Goal: Task Accomplishment & Management: Use online tool/utility

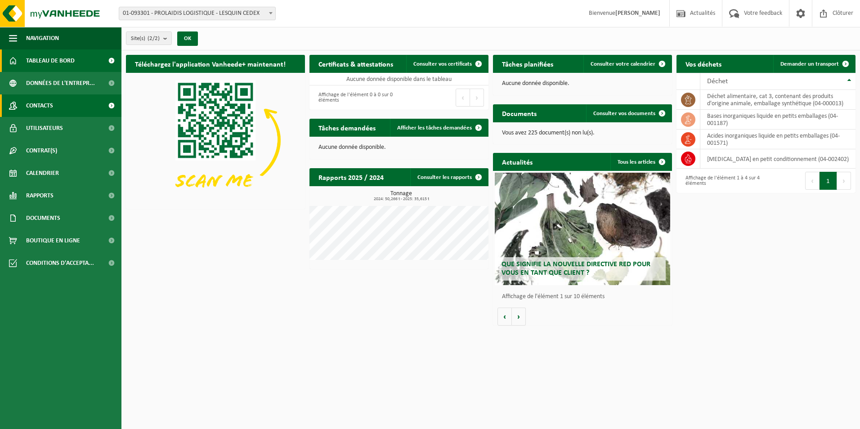
click at [108, 107] on span at bounding box center [111, 105] width 20 height 22
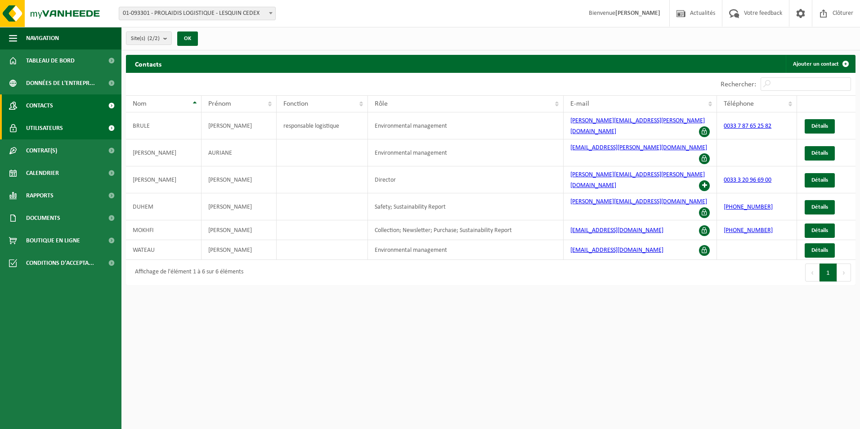
click at [110, 128] on span at bounding box center [111, 128] width 20 height 22
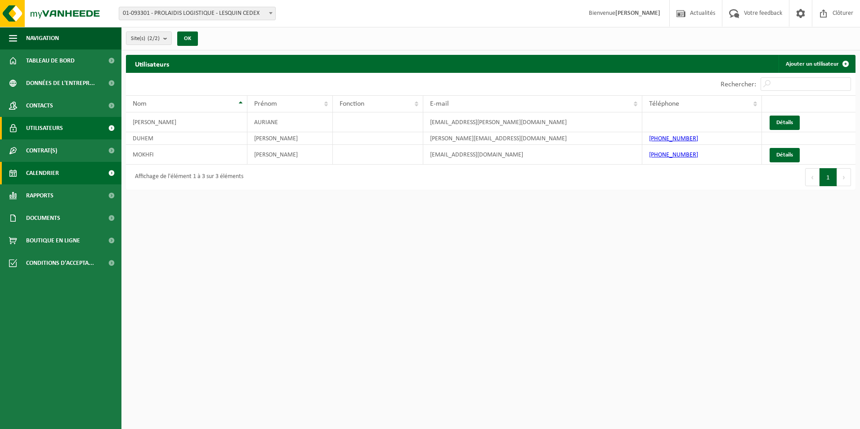
click at [109, 170] on span at bounding box center [111, 173] width 20 height 22
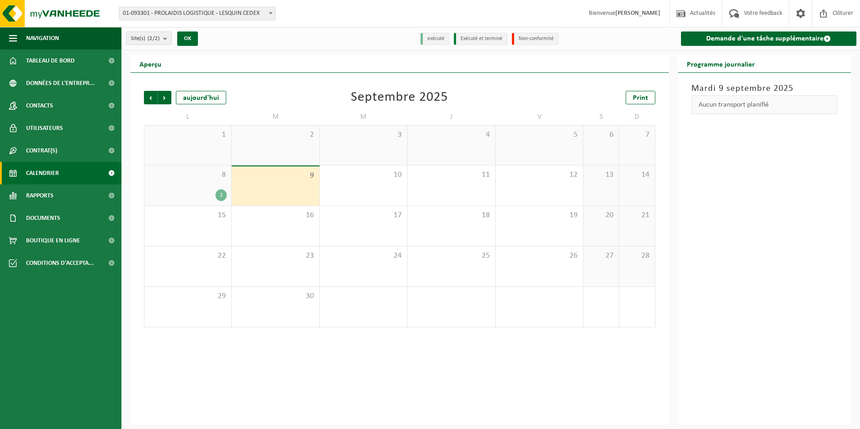
click at [221, 196] on div "2" at bounding box center [220, 195] width 11 height 12
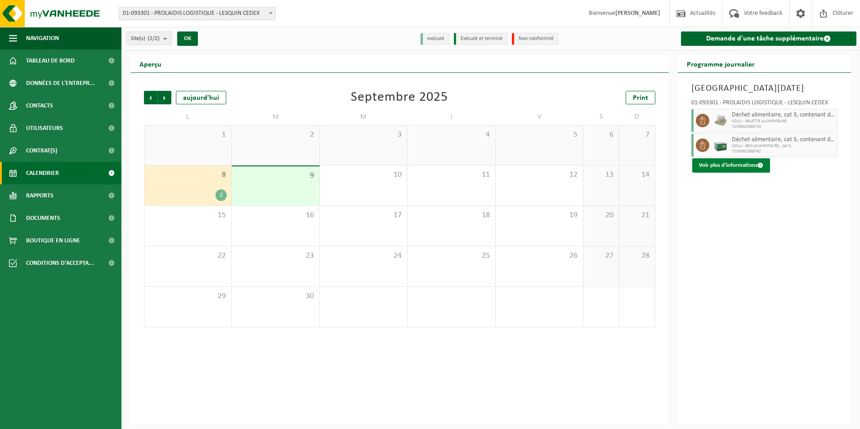
click at [759, 166] on span at bounding box center [761, 165] width 6 height 6
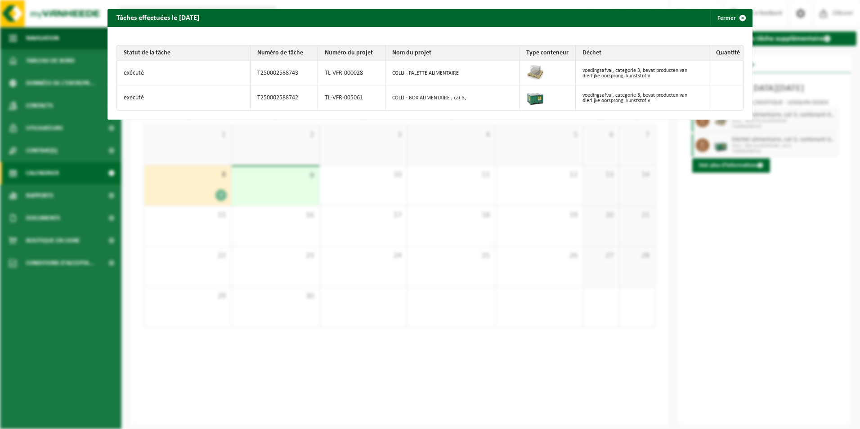
click at [725, 15] on button "Fermer" at bounding box center [730, 18] width 41 height 18
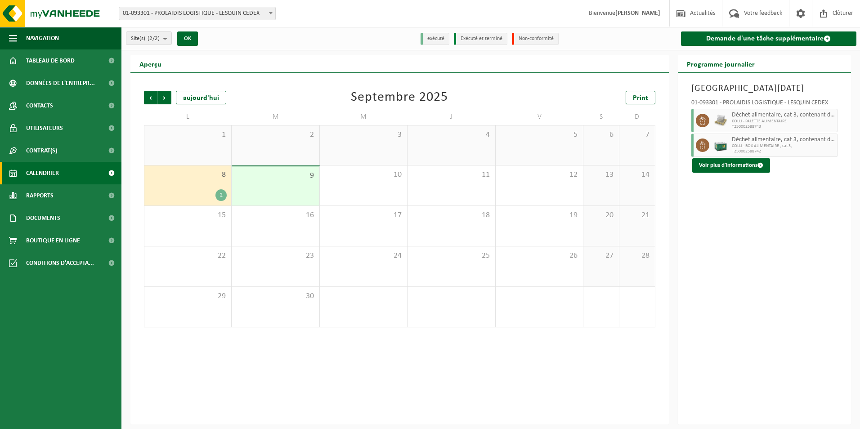
click at [192, 193] on div "2" at bounding box center [188, 195] width 78 height 12
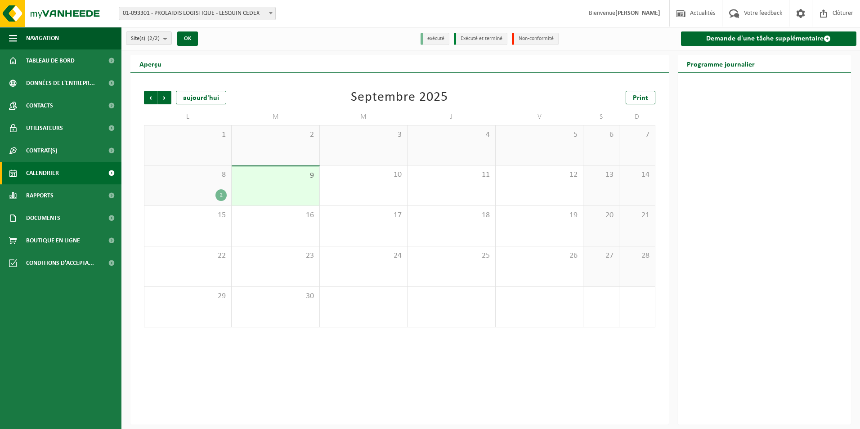
click at [209, 197] on div "2" at bounding box center [188, 195] width 78 height 12
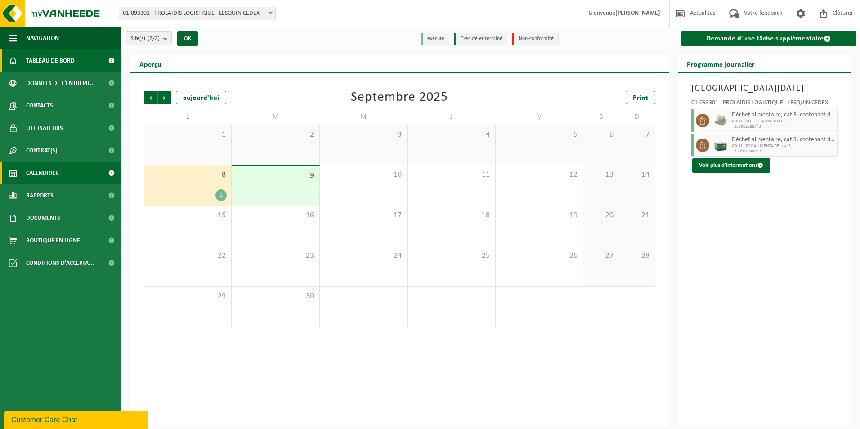
click at [64, 60] on span "Tableau de bord" at bounding box center [50, 60] width 49 height 22
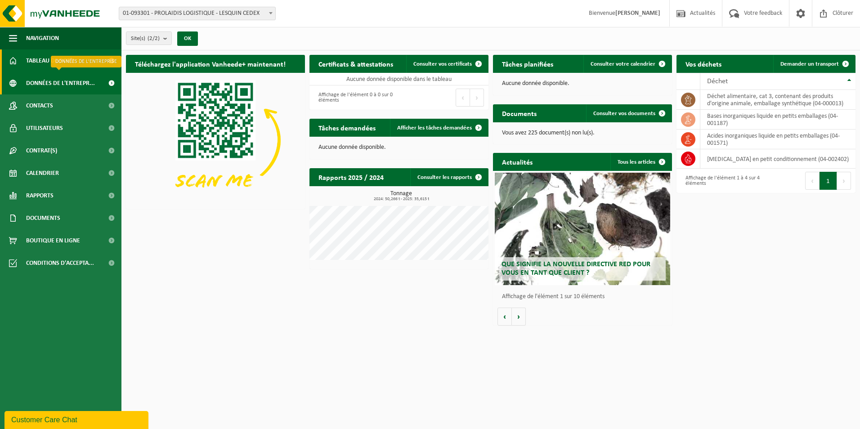
click at [66, 83] on span "Données de l'entrepr..." at bounding box center [60, 83] width 69 height 22
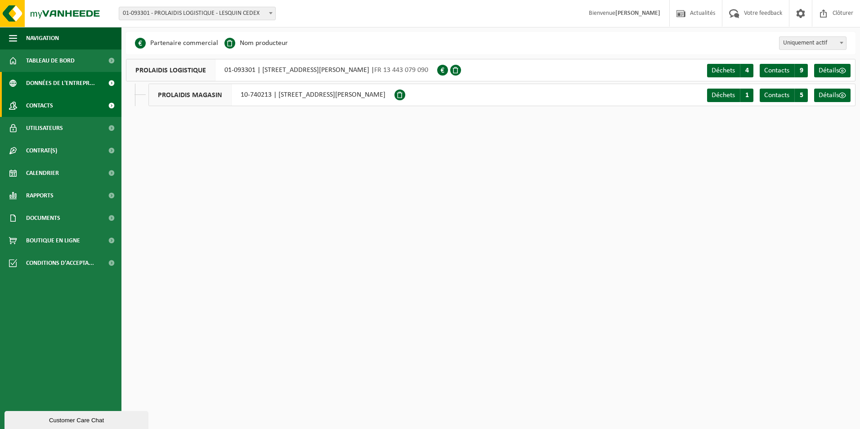
click at [61, 100] on link "Contacts" at bounding box center [60, 105] width 121 height 22
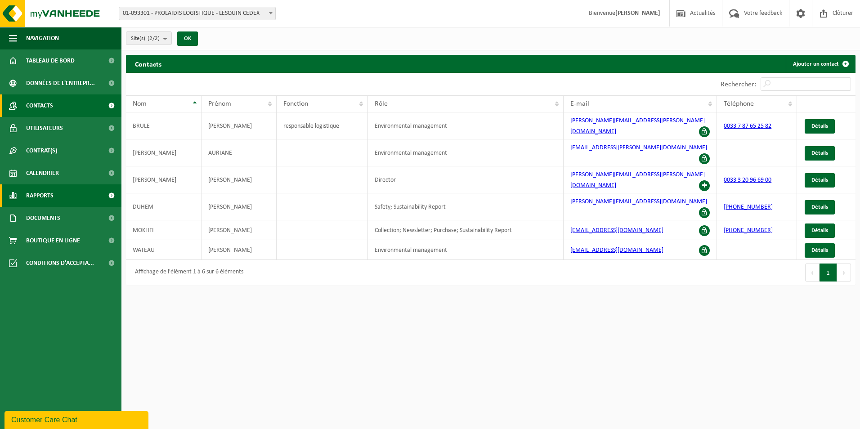
click at [48, 196] on span "Rapports" at bounding box center [39, 195] width 27 height 22
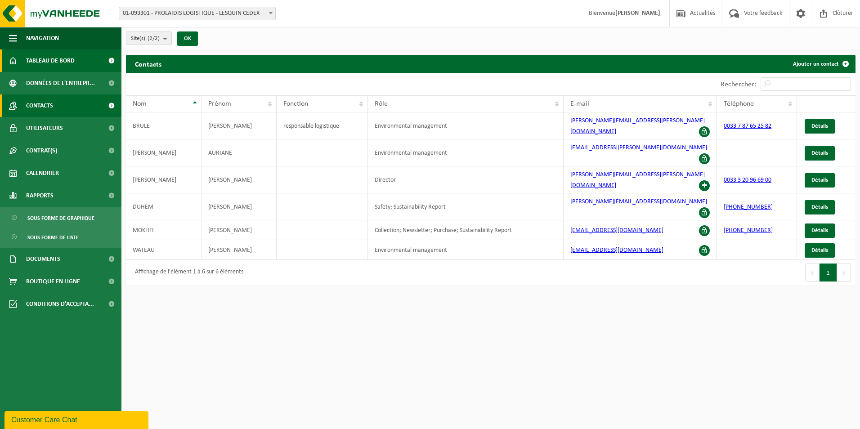
click at [108, 59] on span at bounding box center [111, 60] width 20 height 22
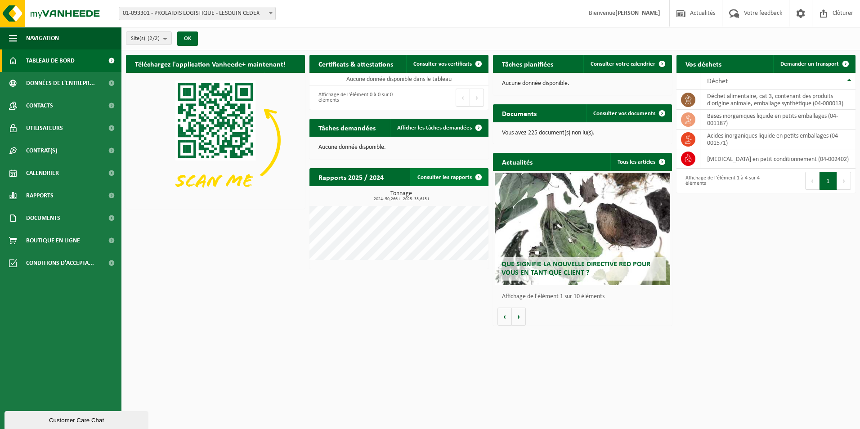
click at [469, 175] on link "Consulter les rapports" at bounding box center [448, 177] width 77 height 18
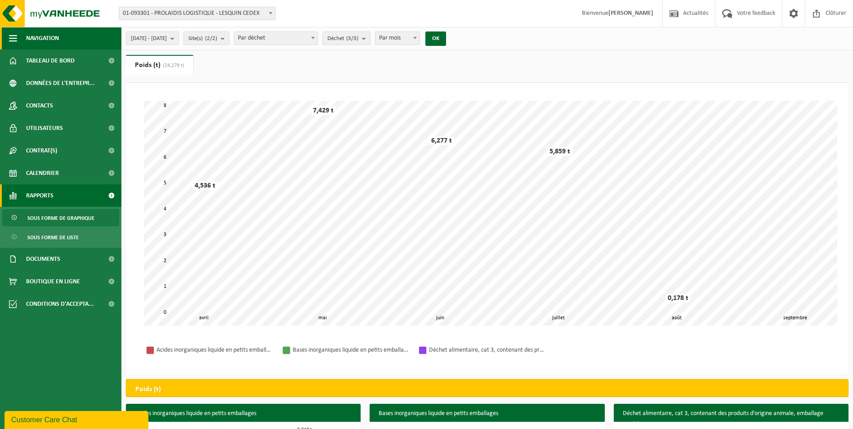
click at [22, 39] on button "Navigation" at bounding box center [60, 38] width 121 height 22
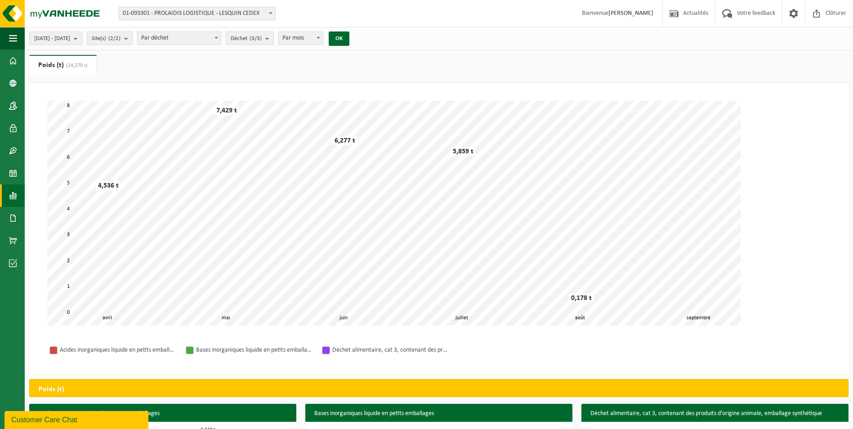
click at [54, 60] on div "Navigation Actualités Votre feedback Clôturer Tableau de bord Données de l'entr…" at bounding box center [426, 256] width 853 height 512
click at [11, 42] on span "button" at bounding box center [13, 38] width 8 height 22
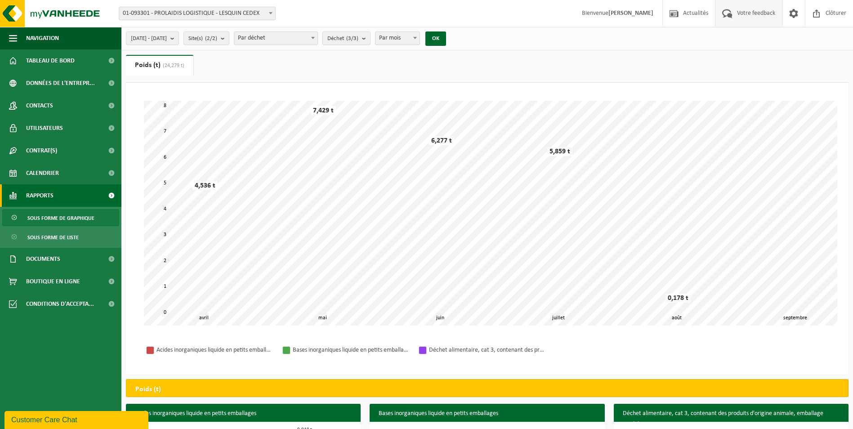
click at [755, 13] on span "Votre feedback" at bounding box center [756, 13] width 43 height 27
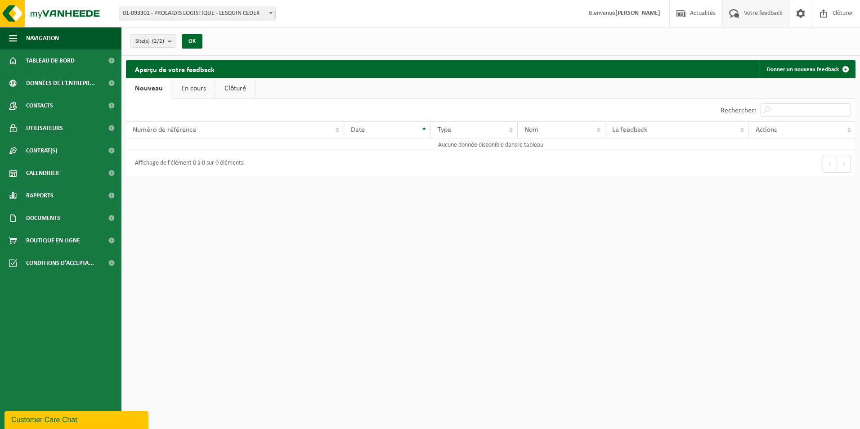
click at [194, 87] on link "En cours" at bounding box center [193, 88] width 43 height 21
click at [221, 87] on link "Clôturé" at bounding box center [235, 88] width 40 height 21
click at [210, 88] on link "En cours" at bounding box center [191, 88] width 43 height 21
click at [799, 18] on span at bounding box center [800, 13] width 13 height 27
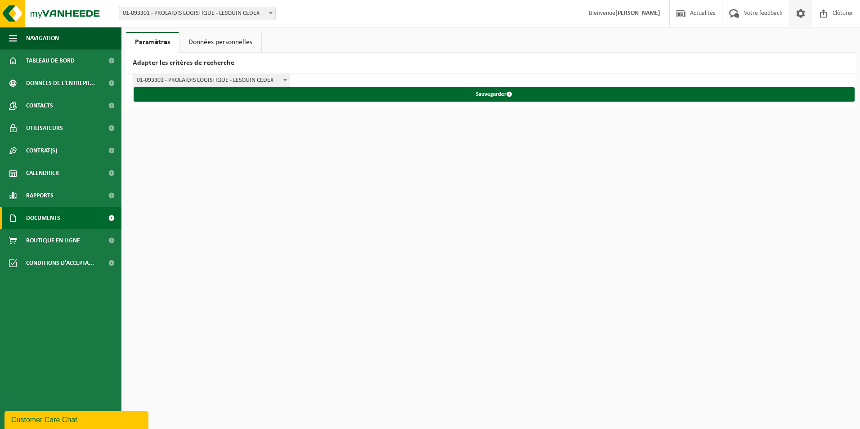
click at [90, 218] on link "Documents" at bounding box center [60, 218] width 121 height 22
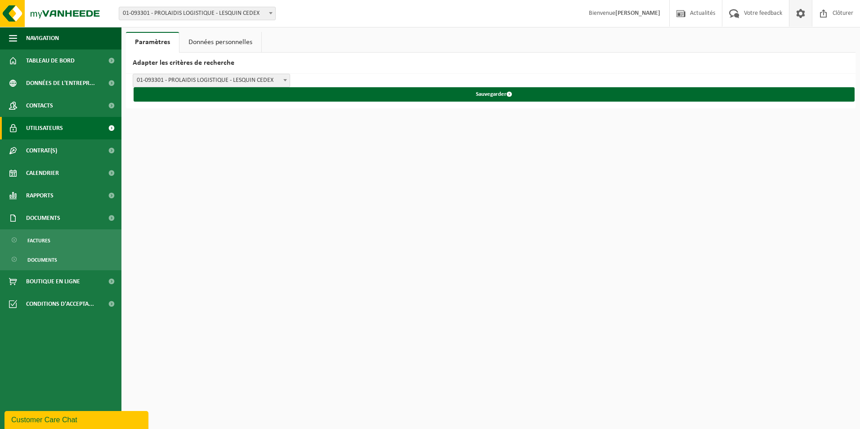
click at [58, 128] on span "Utilisateurs" at bounding box center [44, 128] width 37 height 22
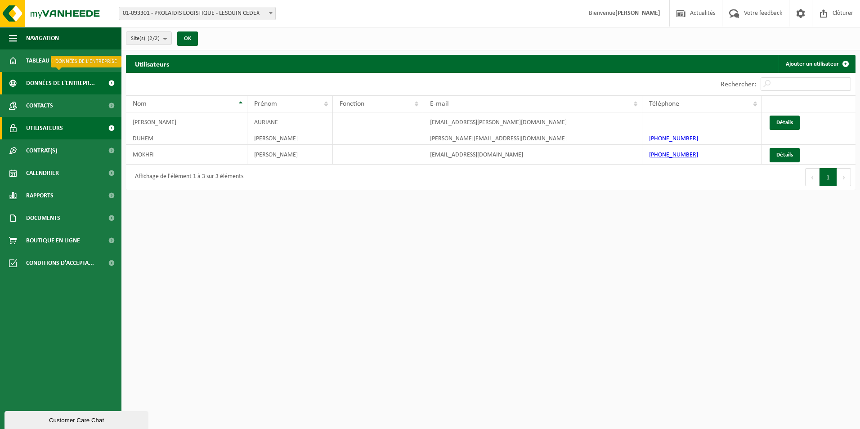
click at [72, 82] on span "Données de l'entrepr..." at bounding box center [60, 83] width 69 height 22
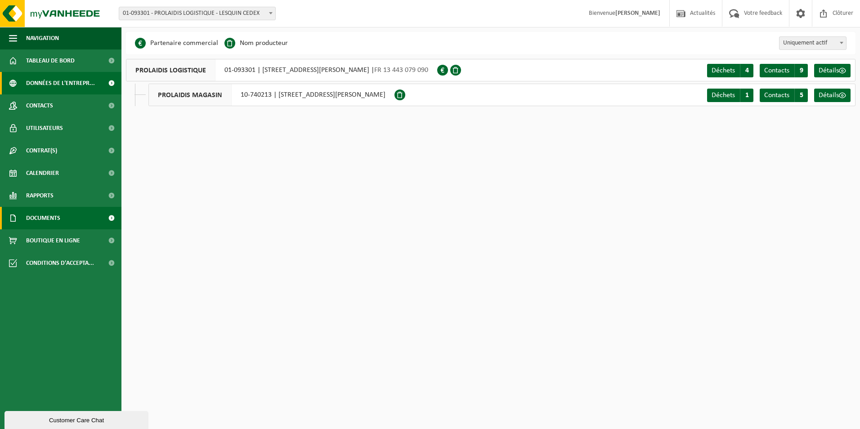
click at [99, 220] on link "Documents" at bounding box center [60, 218] width 121 height 22
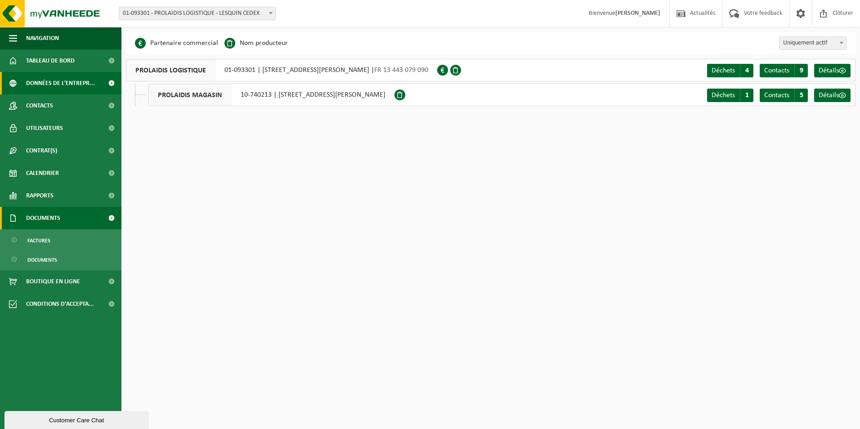
click at [101, 220] on link "Documents" at bounding box center [60, 218] width 121 height 22
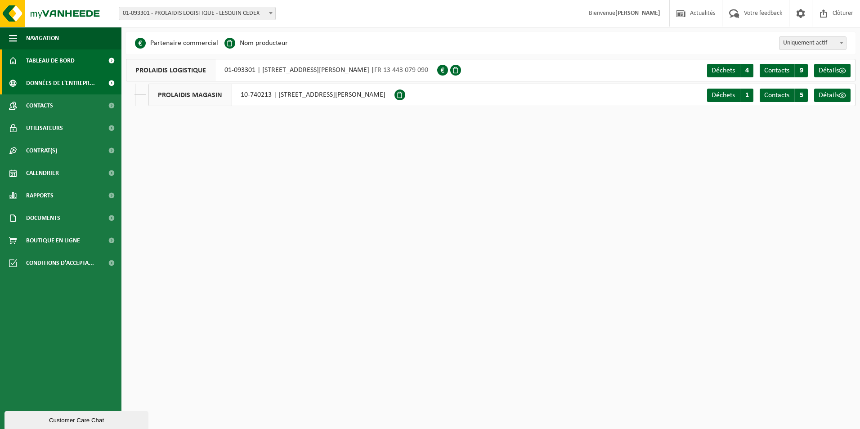
click at [81, 59] on link "Tableau de bord" at bounding box center [60, 60] width 121 height 22
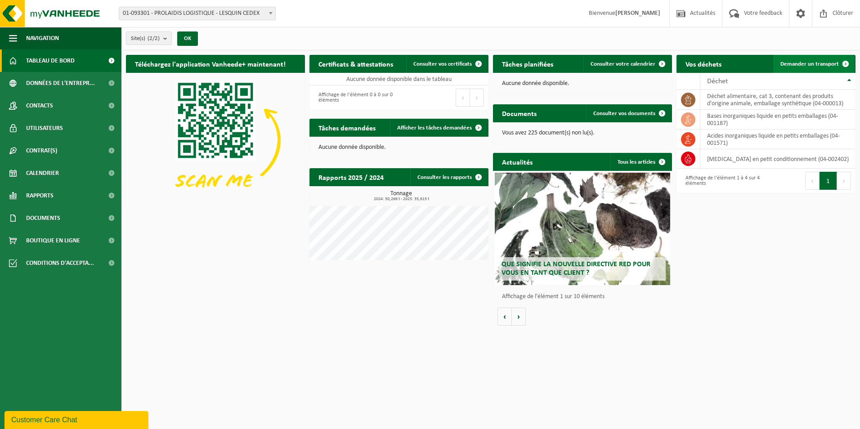
click at [829, 62] on span "Demander un transport" at bounding box center [810, 64] width 58 height 6
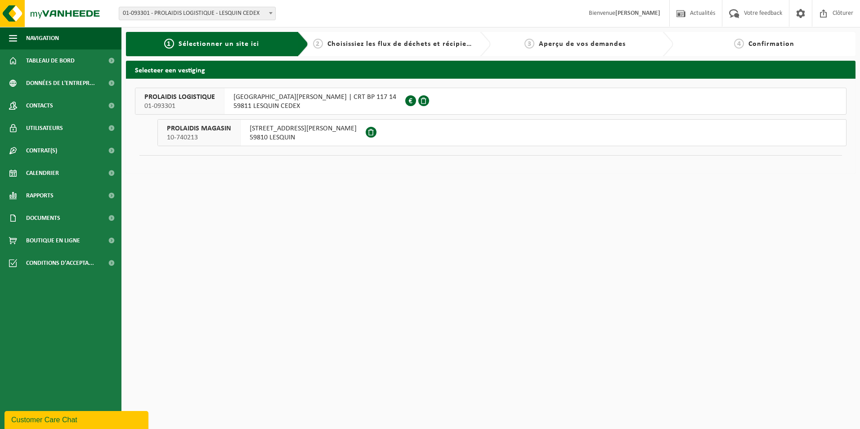
click at [277, 98] on span "[GEOGRAPHIC_DATA][PERSON_NAME] | CRT BP 117 14" at bounding box center [314, 97] width 163 height 9
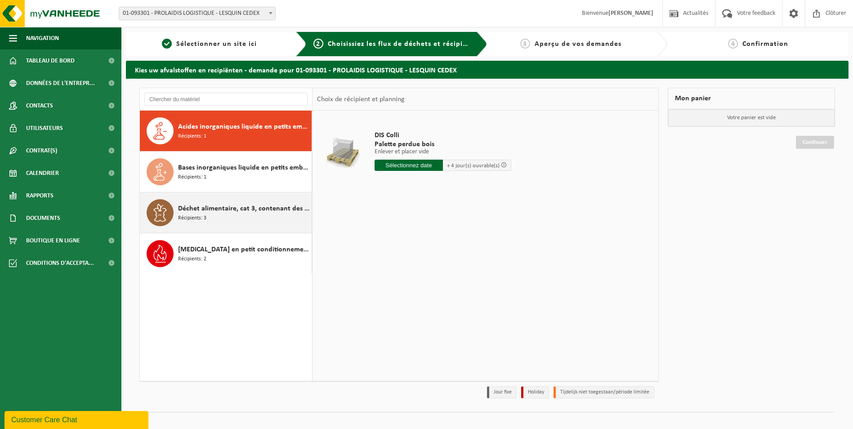
click at [210, 210] on span "Déchet alimentaire, cat 3, contenant des produits d'origine animale, emballage …" at bounding box center [243, 208] width 131 height 11
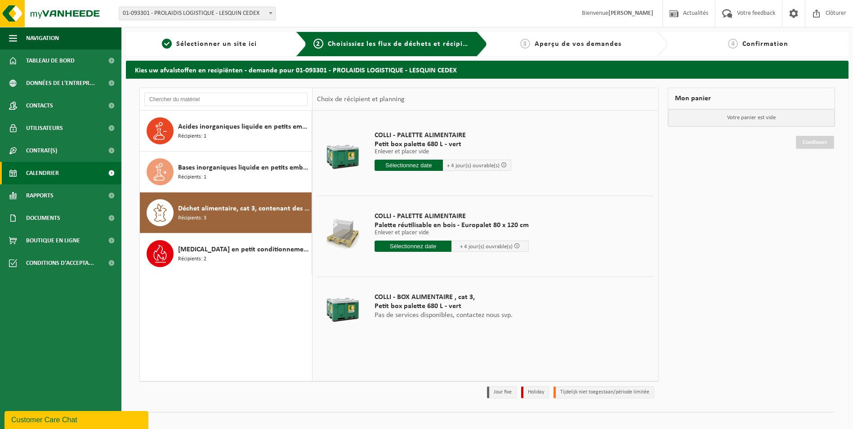
click at [51, 166] on span "Calendrier" at bounding box center [42, 173] width 33 height 22
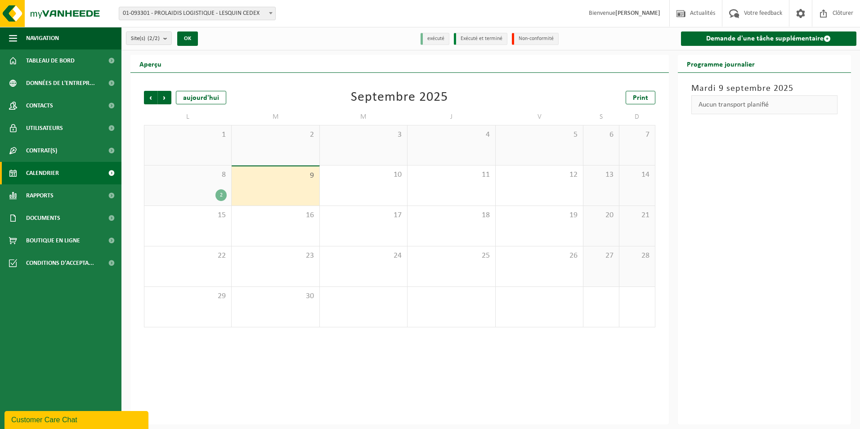
click at [203, 186] on div "8 2" at bounding box center [187, 186] width 87 height 40
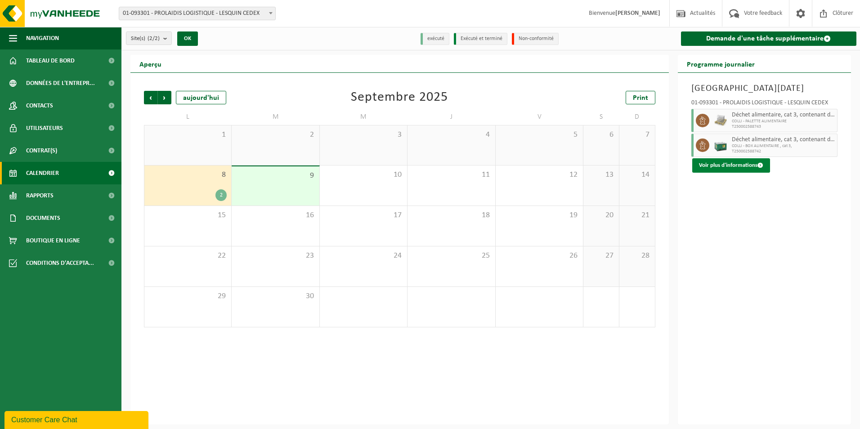
click at [756, 164] on button "Voir plus d'informations" at bounding box center [731, 165] width 78 height 14
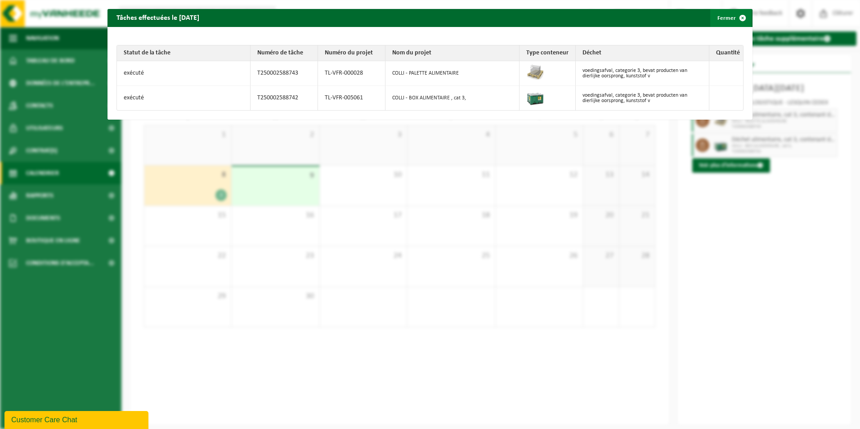
click at [734, 13] on span "button" at bounding box center [743, 18] width 18 height 18
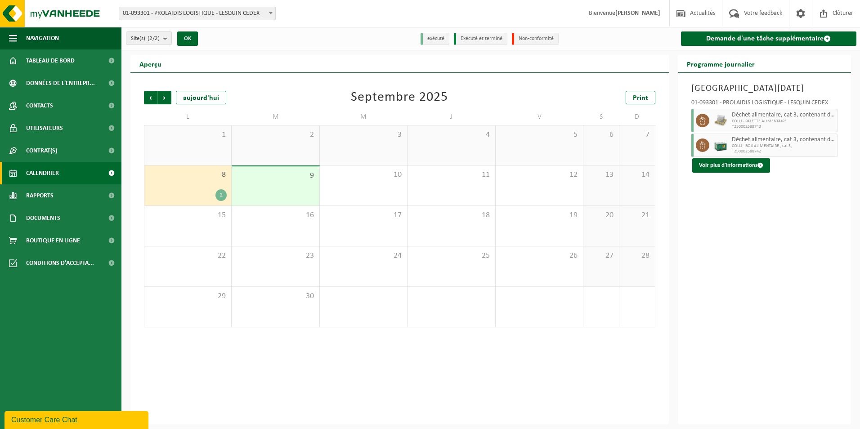
click at [200, 183] on div "8 2" at bounding box center [187, 186] width 87 height 40
